Goal: Task Accomplishment & Management: Manage account settings

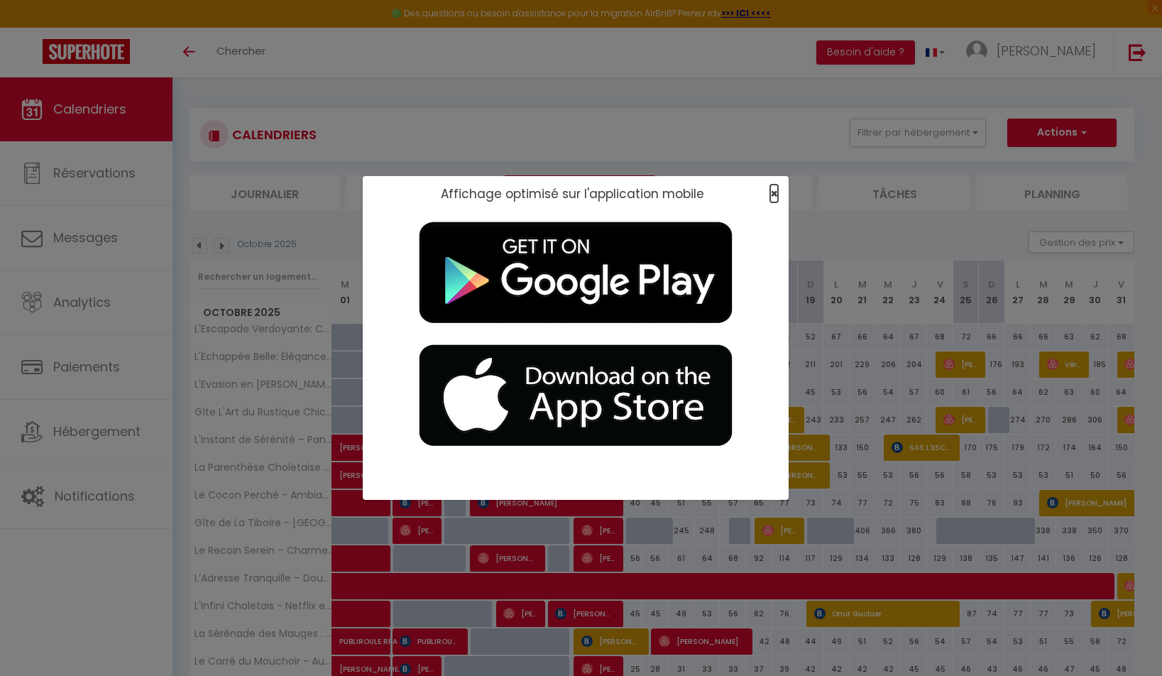
click at [679, 192] on span "×" at bounding box center [774, 194] width 8 height 18
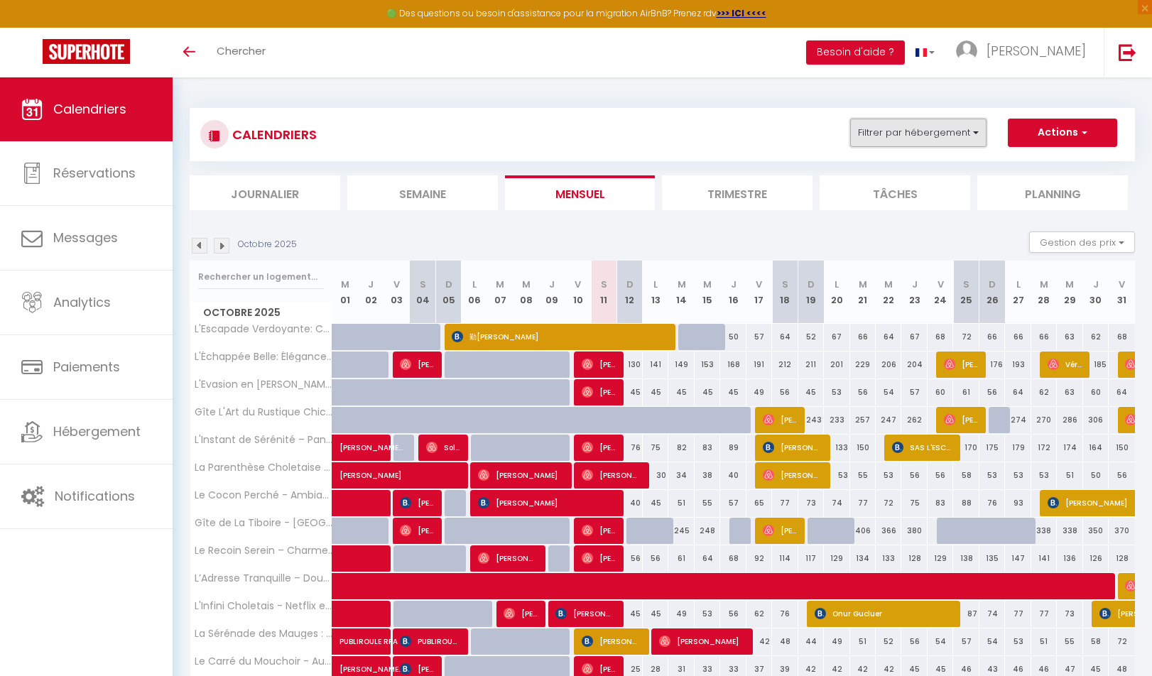
click at [679, 129] on button "Filtrer par hébergement" at bounding box center [918, 133] width 136 height 28
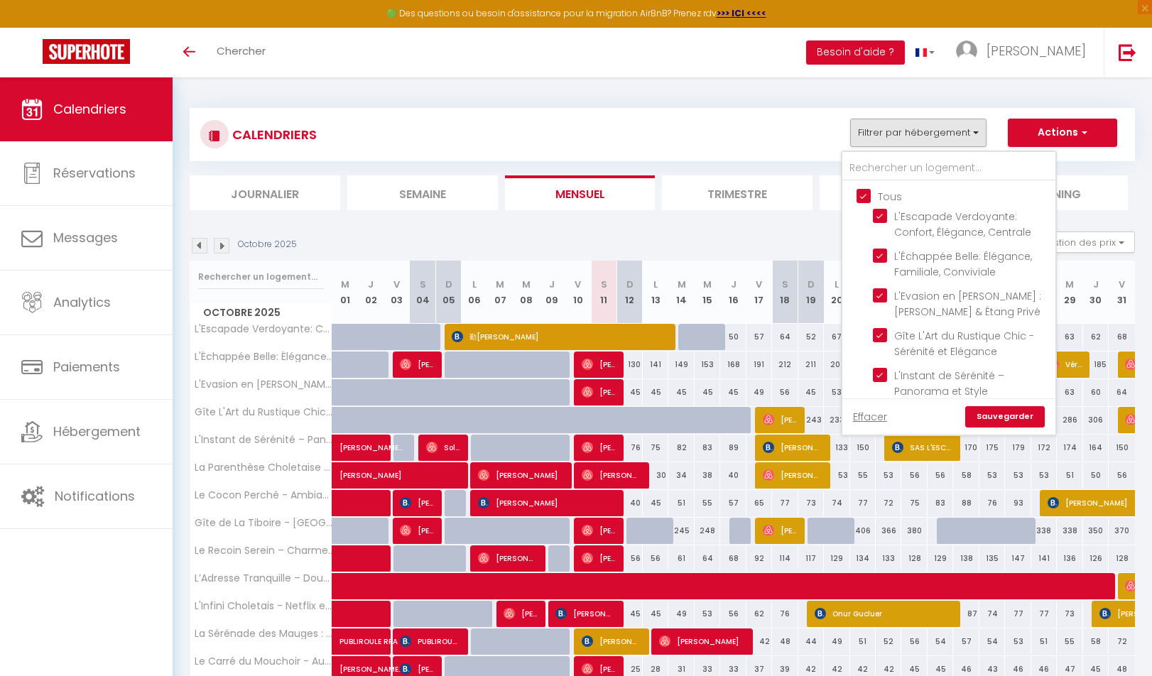
click at [679, 194] on input "Tous" at bounding box center [962, 195] width 213 height 14
checkbox input "false"
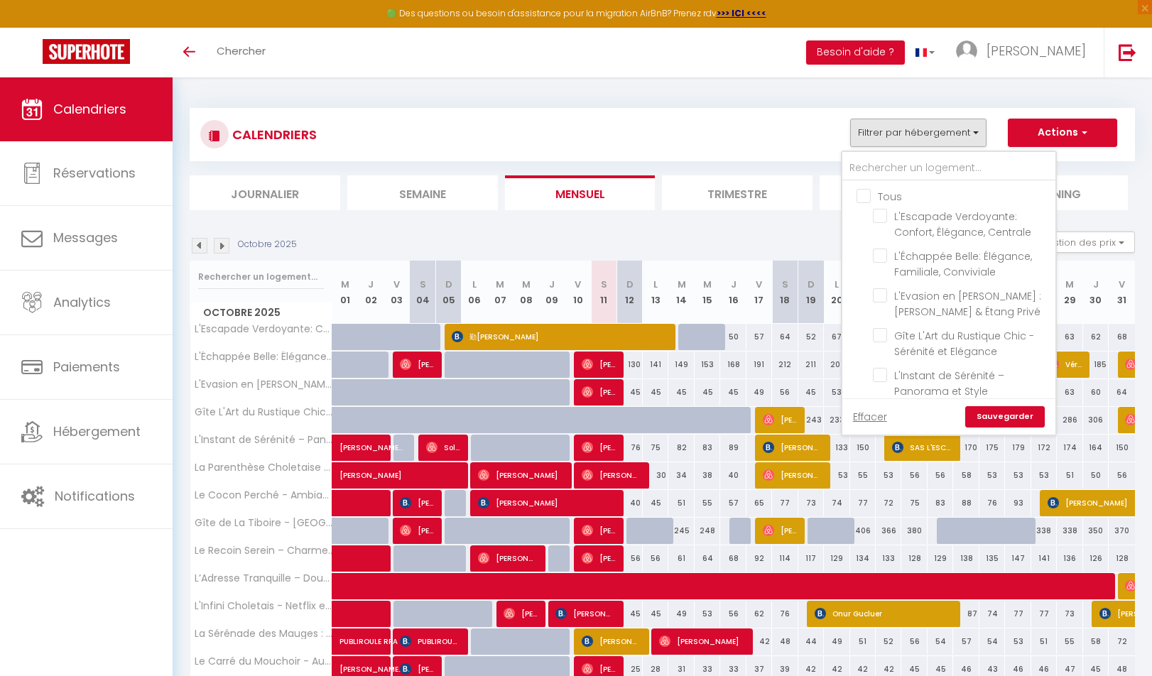
checkbox input "false"
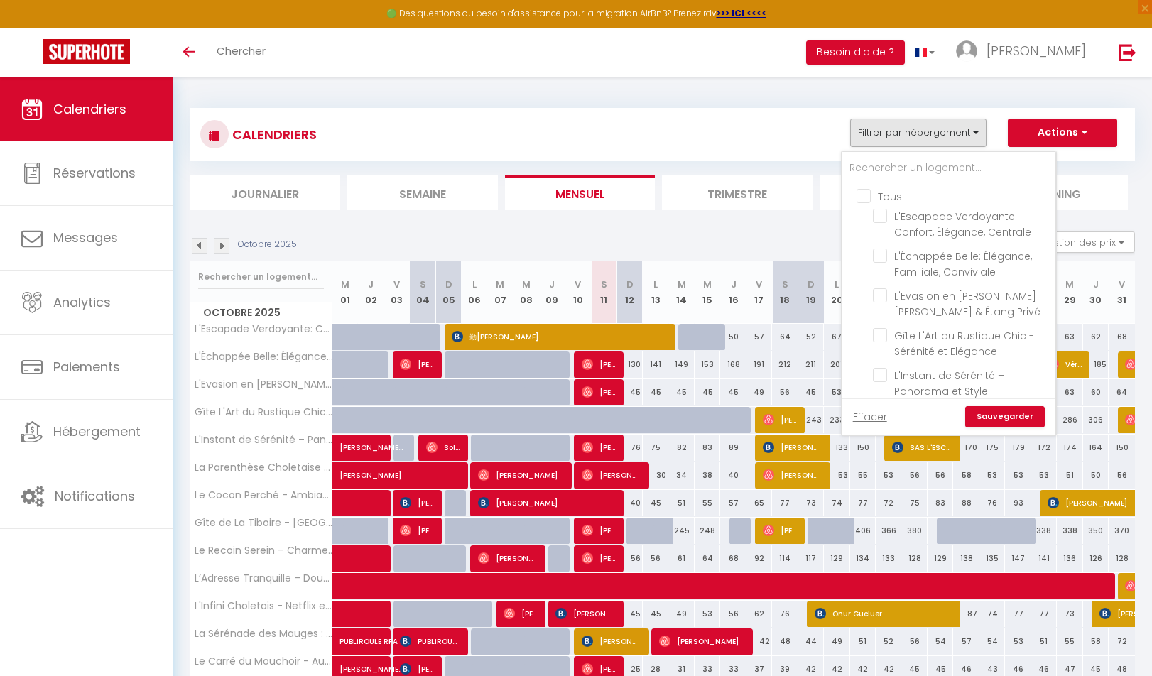
checkbox input "false"
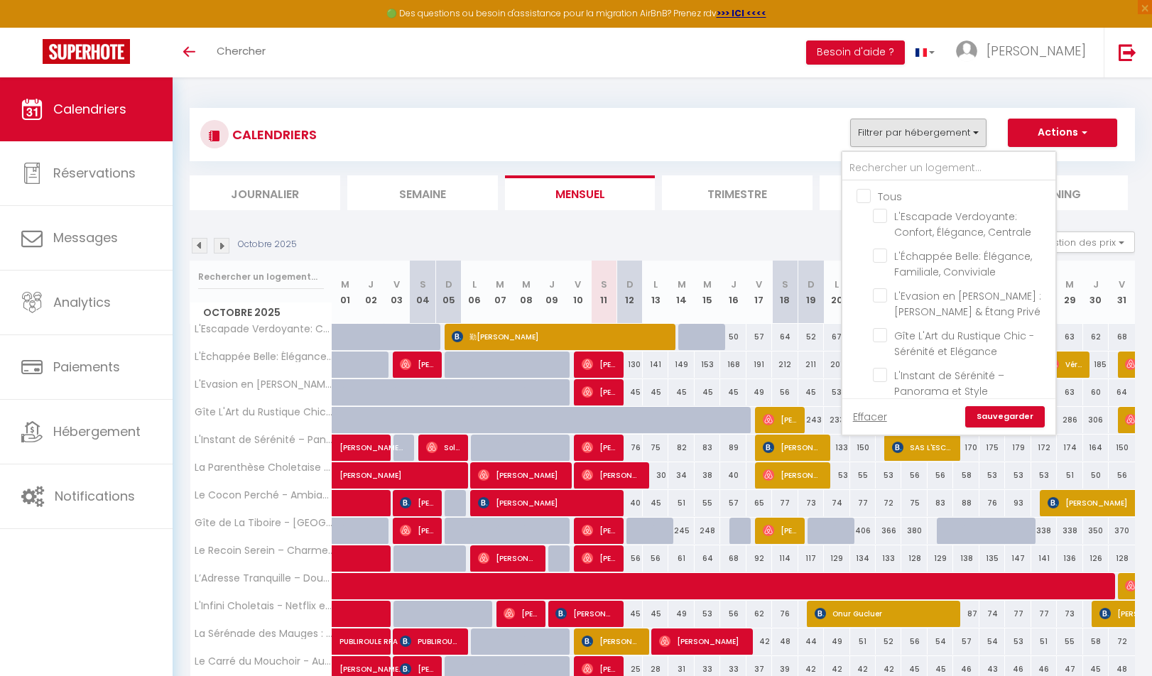
checkbox input "false"
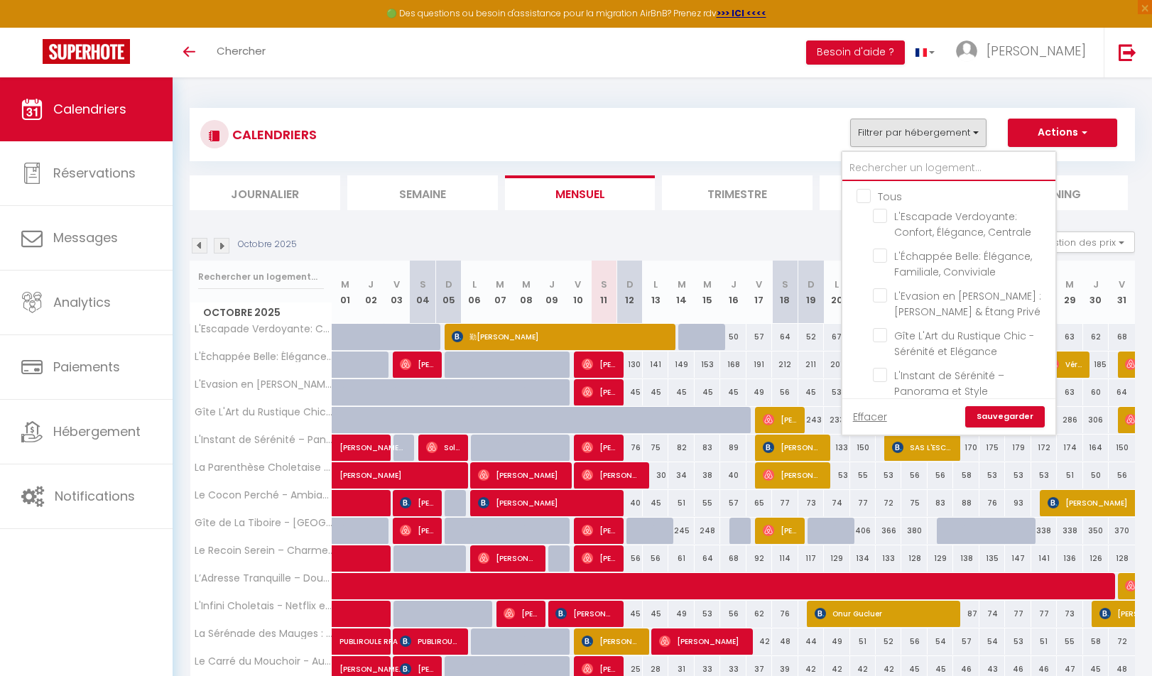
click at [679, 177] on input "text" at bounding box center [948, 168] width 213 height 26
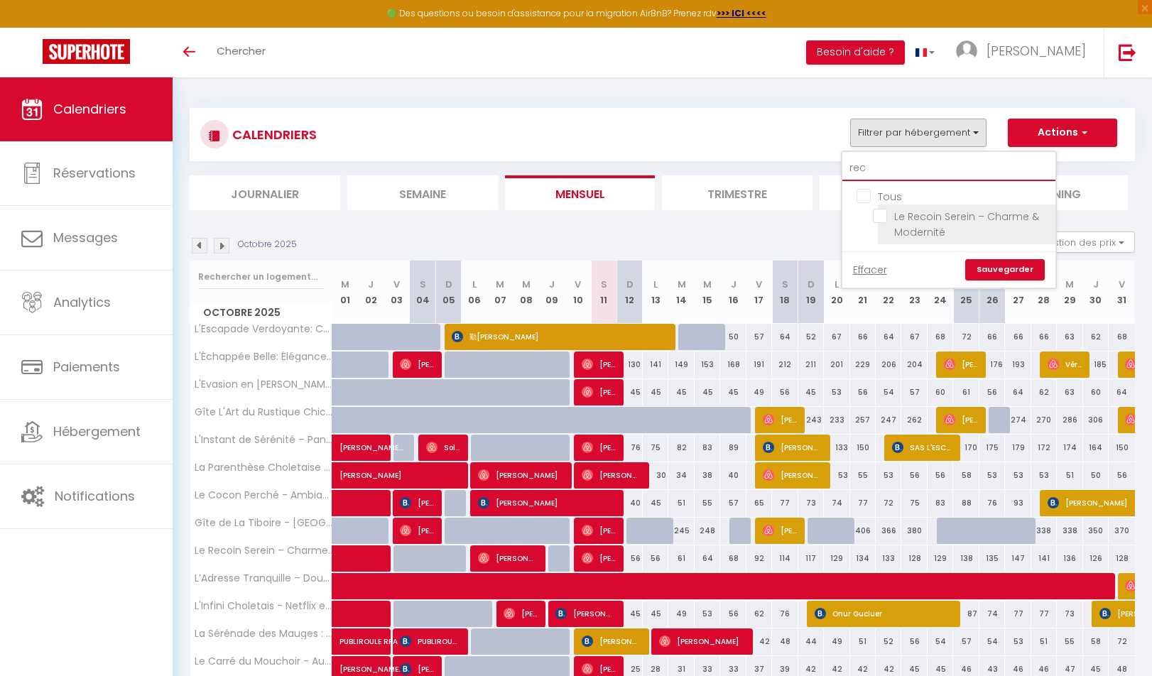
type input "rec"
click at [679, 216] on input "Le Recoin Serein – Charme & Modernité" at bounding box center [961, 216] width 177 height 14
checkbox input "true"
click at [679, 264] on link "Sauvegarder" at bounding box center [1005, 269] width 80 height 21
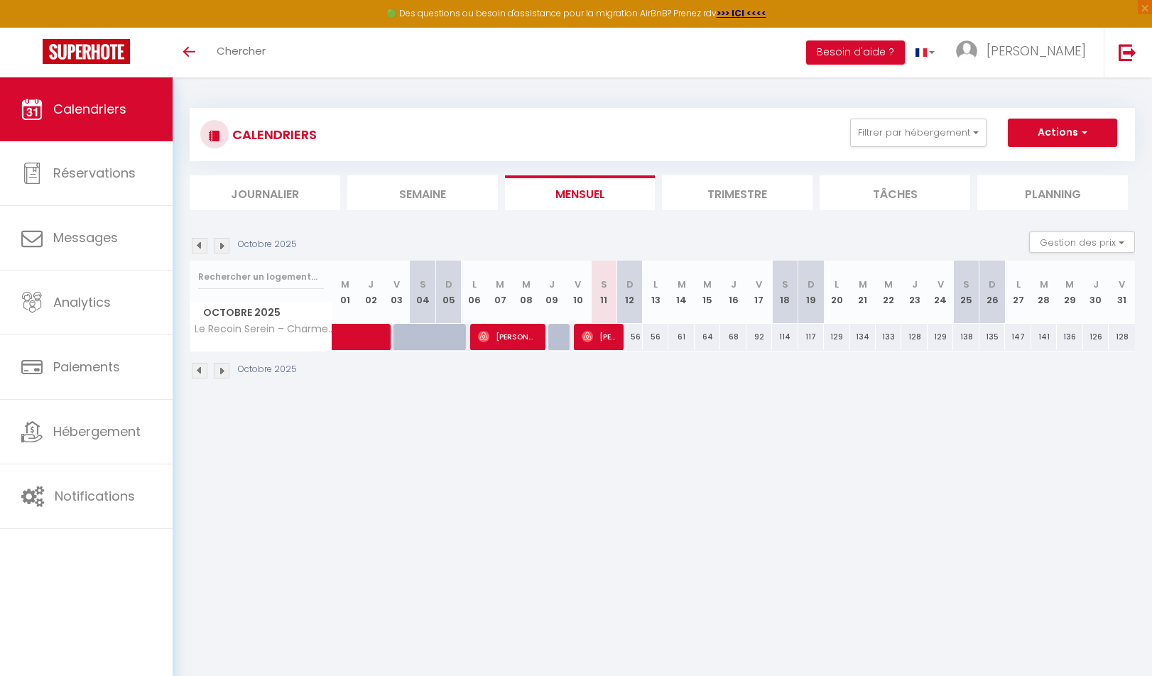
click at [202, 368] on img at bounding box center [200, 371] width 16 height 16
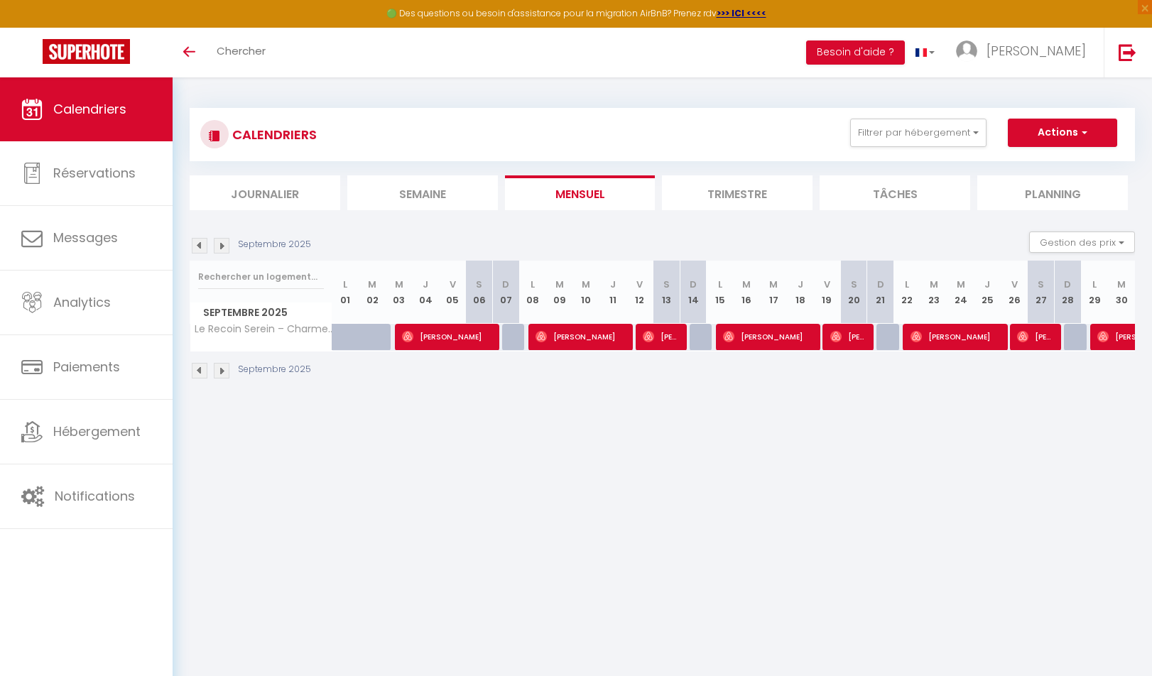
click at [202, 368] on img at bounding box center [200, 371] width 16 height 16
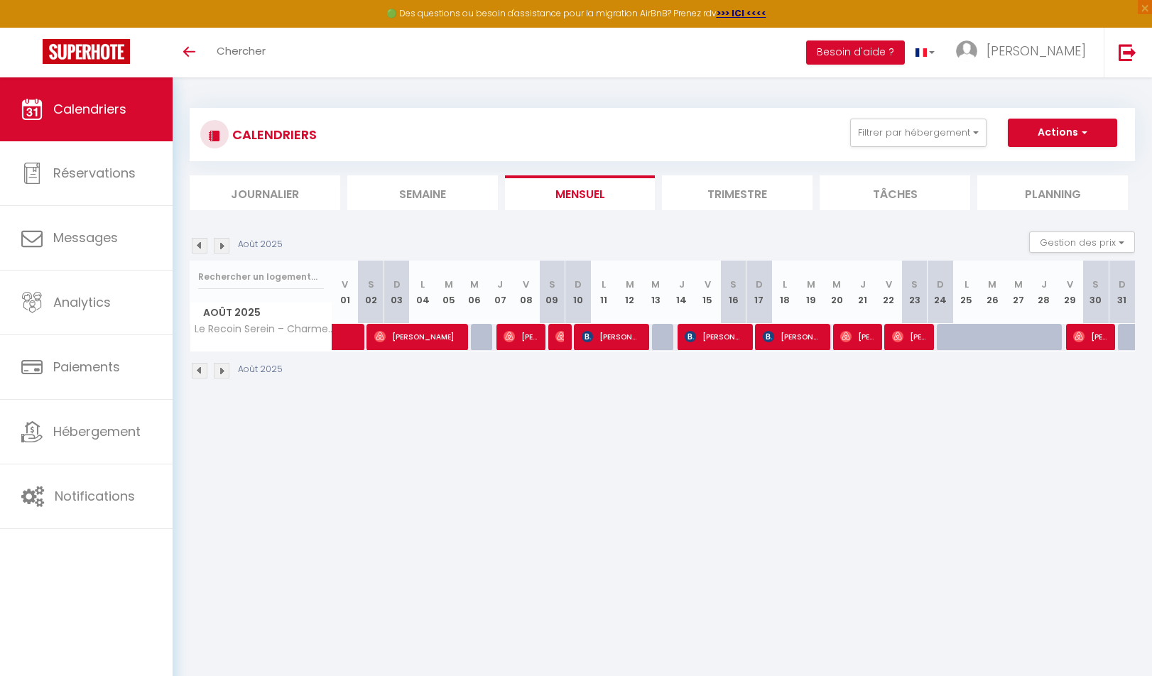
click at [200, 368] on img at bounding box center [200, 371] width 16 height 16
select select "KO"
select select "0"
select select "51924"
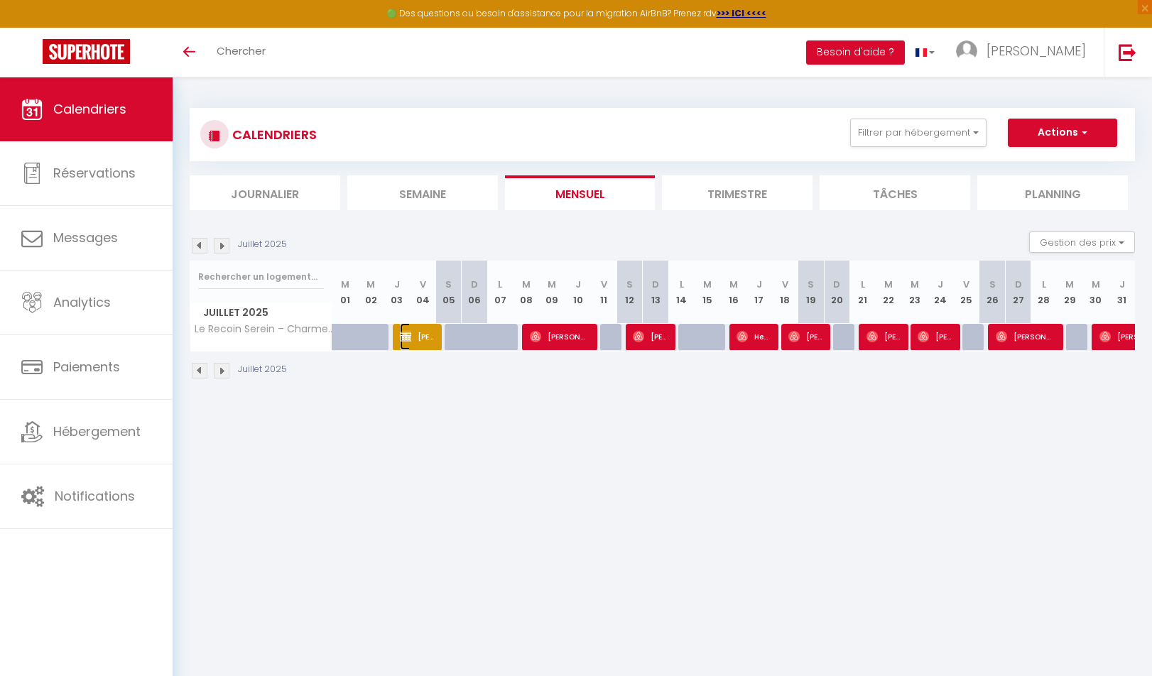
click at [406, 337] on img at bounding box center [405, 336] width 11 height 11
select select "OK"
select select "44009"
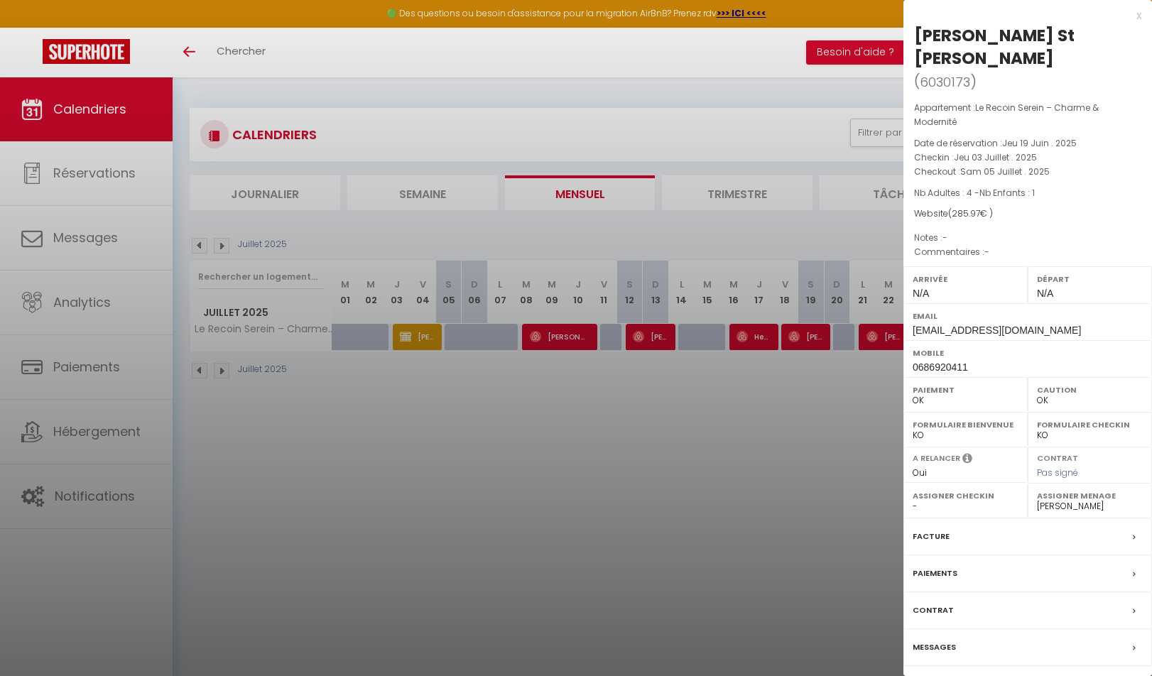
click at [525, 456] on div at bounding box center [576, 338] width 1152 height 676
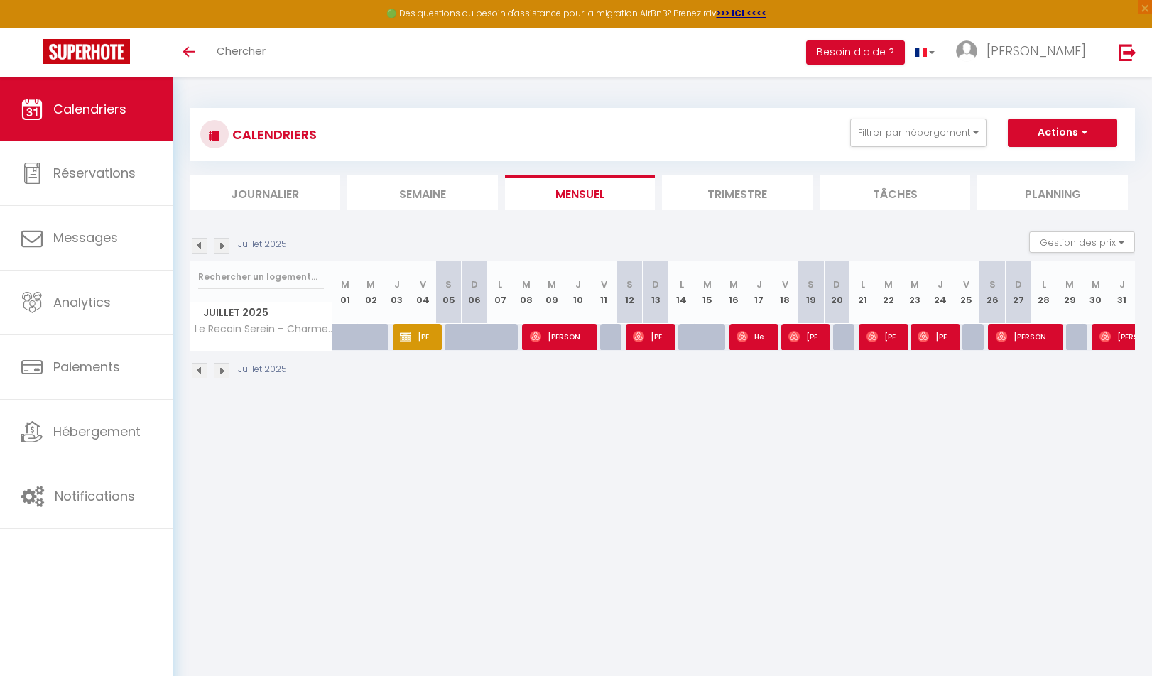
click at [613, 432] on body "🟢 Des questions ou besoin d'assistance pour la migration AirBnB? Prenez rdv >>>…" at bounding box center [576, 415] width 1152 height 676
click at [201, 368] on img at bounding box center [200, 371] width 16 height 16
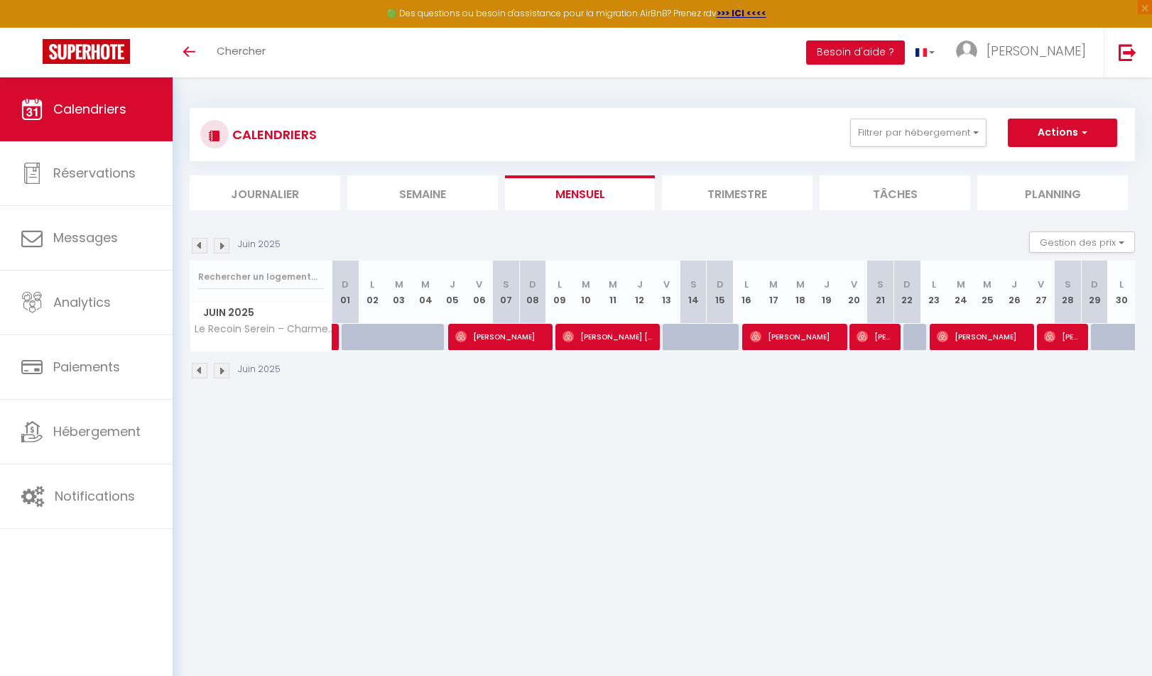
click at [201, 368] on img at bounding box center [200, 371] width 16 height 16
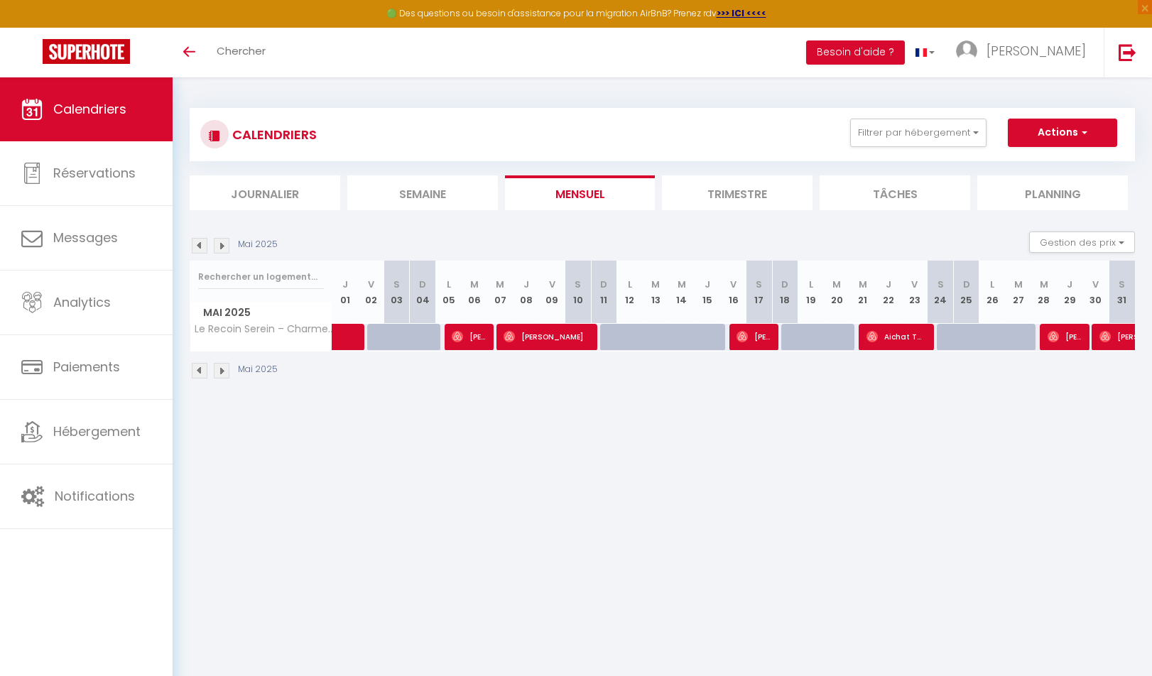
click at [201, 368] on img at bounding box center [200, 371] width 16 height 16
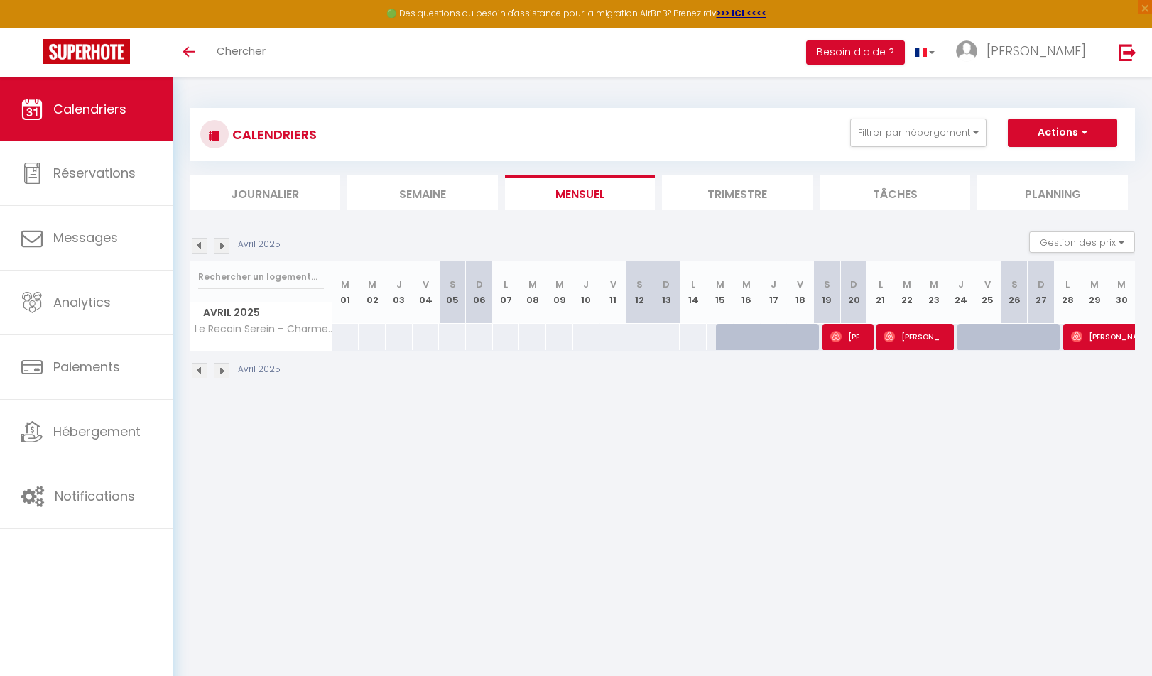
click at [201, 368] on img at bounding box center [200, 371] width 16 height 16
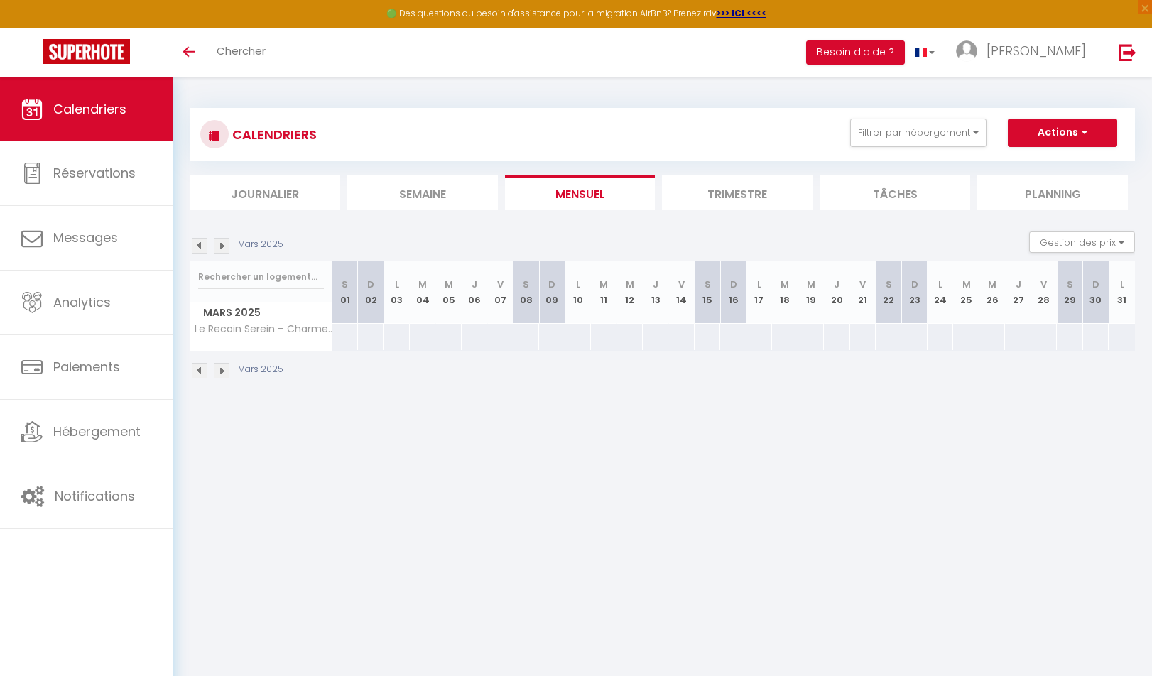
click at [201, 368] on img at bounding box center [200, 371] width 16 height 16
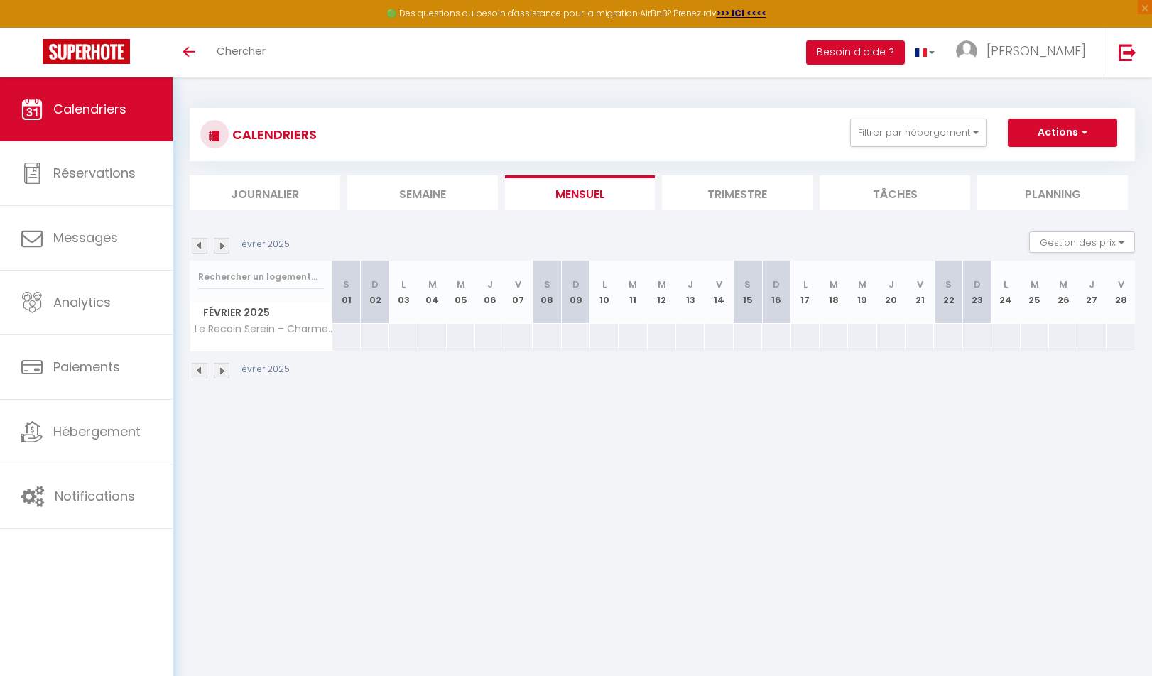
click at [219, 372] on img at bounding box center [222, 371] width 16 height 16
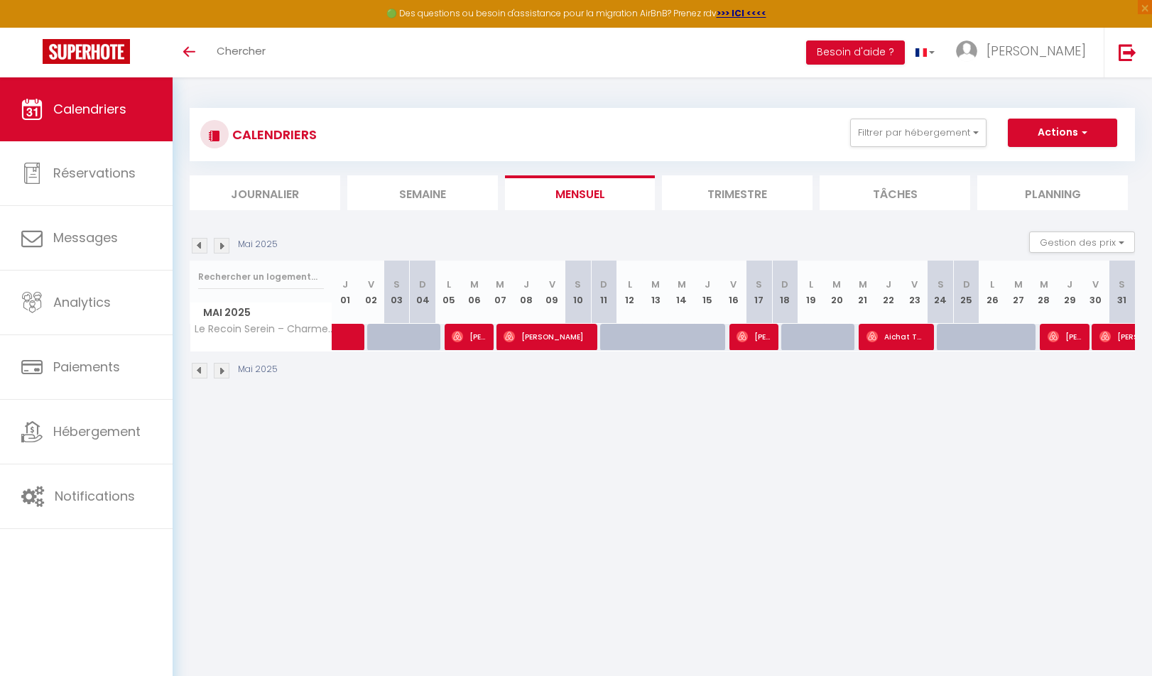
click at [219, 372] on img at bounding box center [222, 371] width 16 height 16
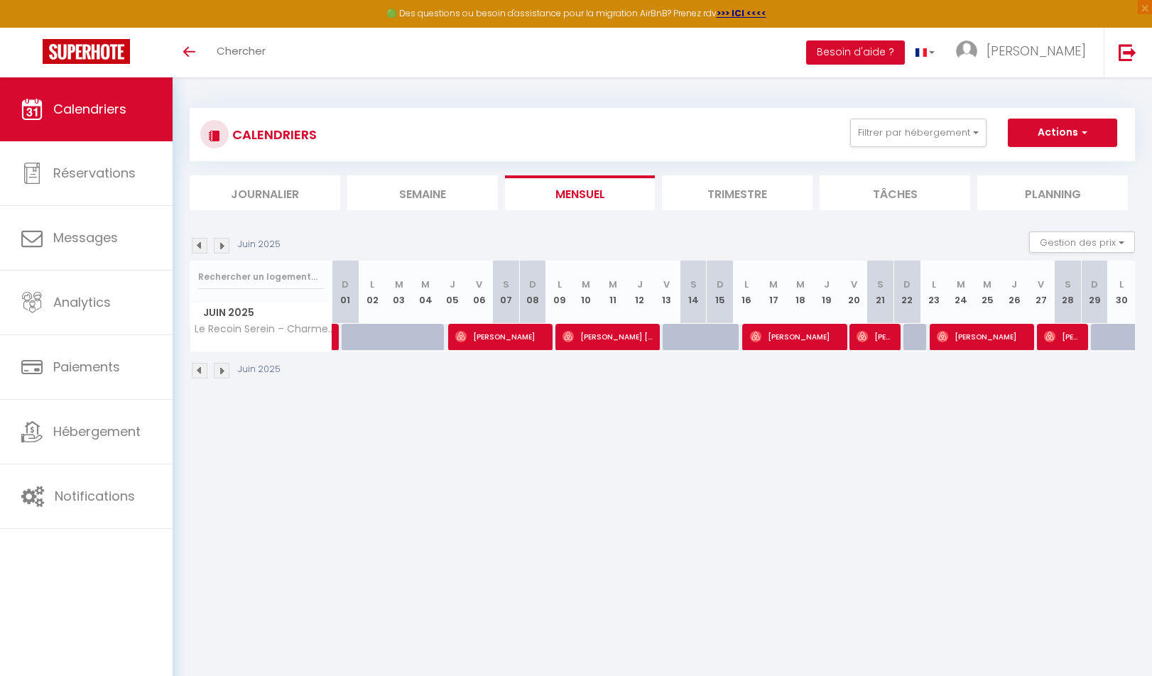
click at [219, 372] on img at bounding box center [222, 371] width 16 height 16
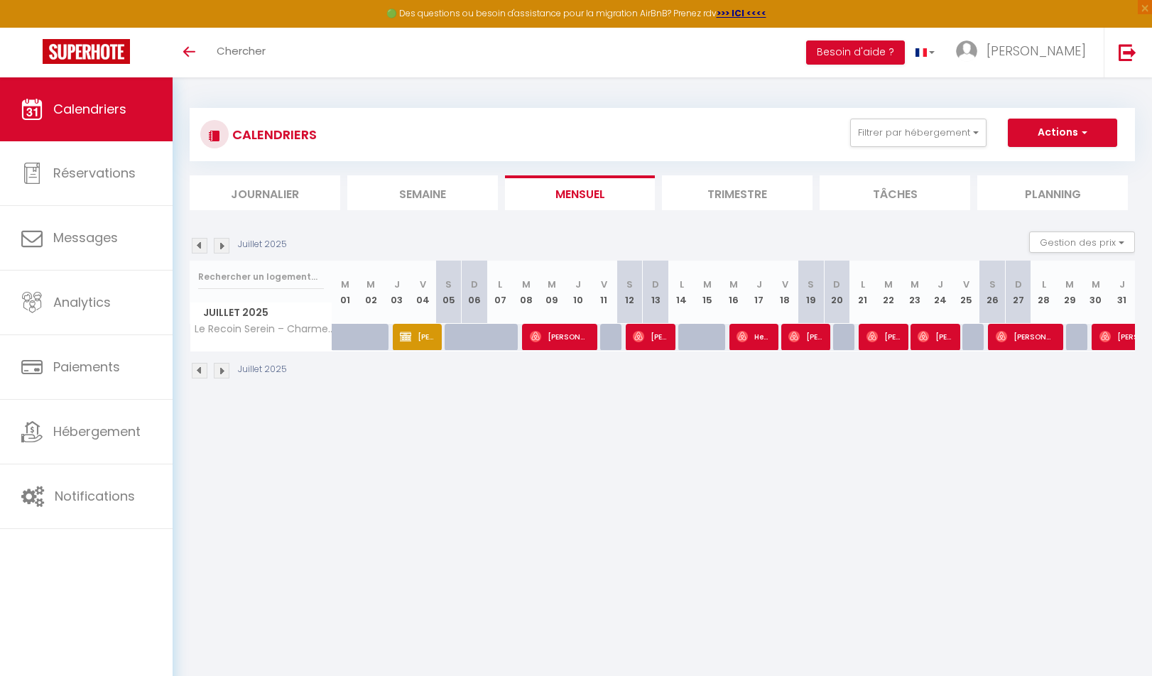
click at [613, 83] on div "CALENDRIERS Filtrer par hébergement rec Tous Le Recoin Serein – Charme & Modern…" at bounding box center [662, 243] width 979 height 333
click at [219, 368] on img at bounding box center [222, 371] width 16 height 16
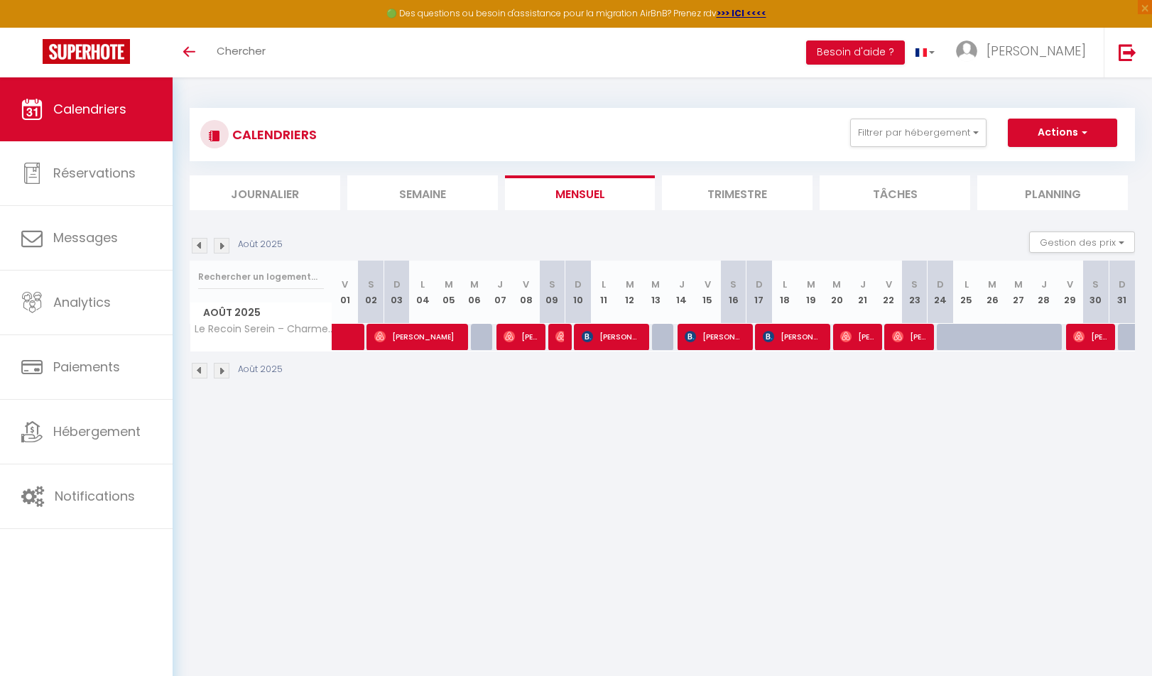
click at [221, 368] on img at bounding box center [222, 371] width 16 height 16
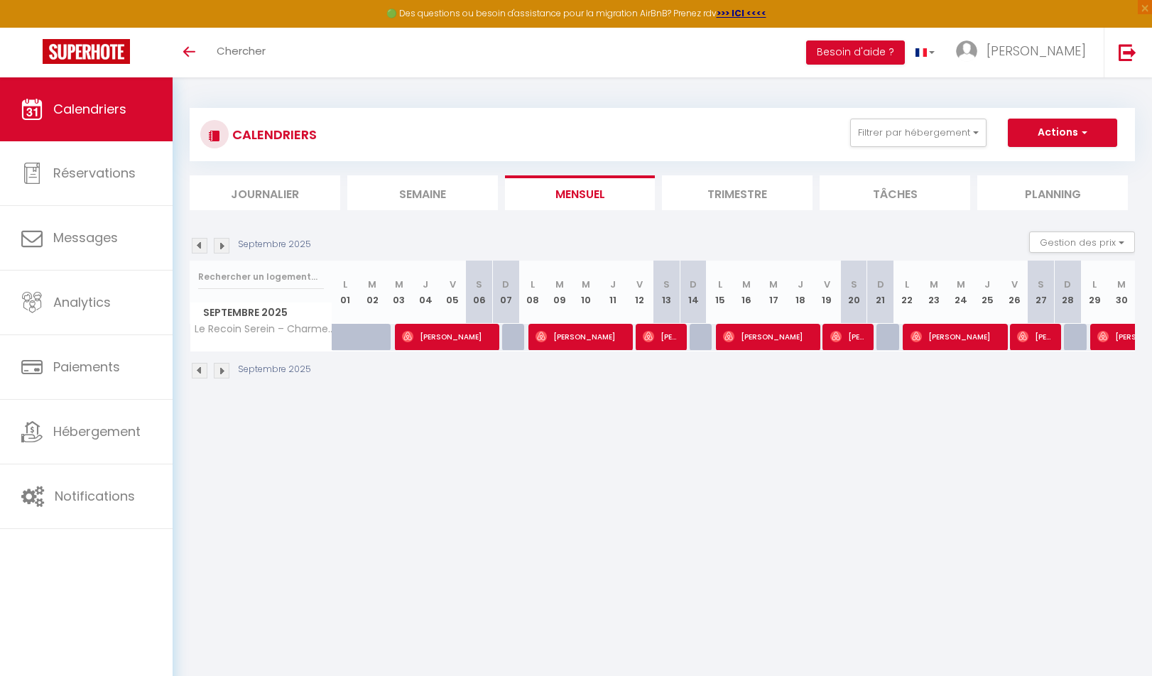
click at [221, 368] on img at bounding box center [222, 371] width 16 height 16
